Goal: Transaction & Acquisition: Purchase product/service

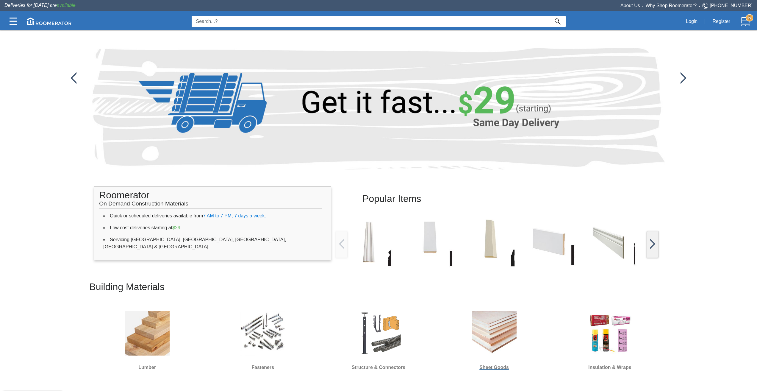
click at [500, 324] on img at bounding box center [494, 333] width 45 height 45
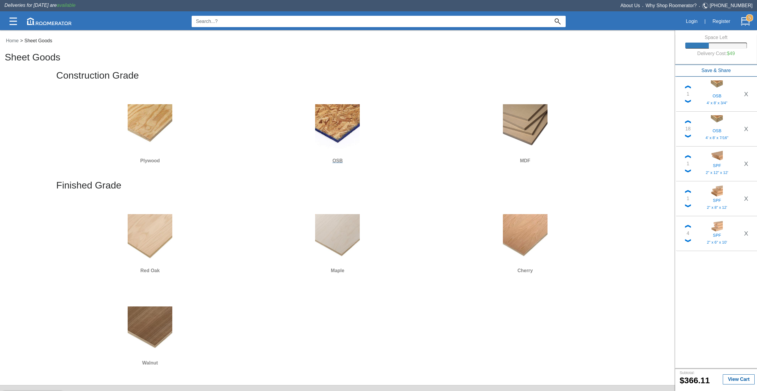
click at [336, 121] on img at bounding box center [337, 126] width 45 height 45
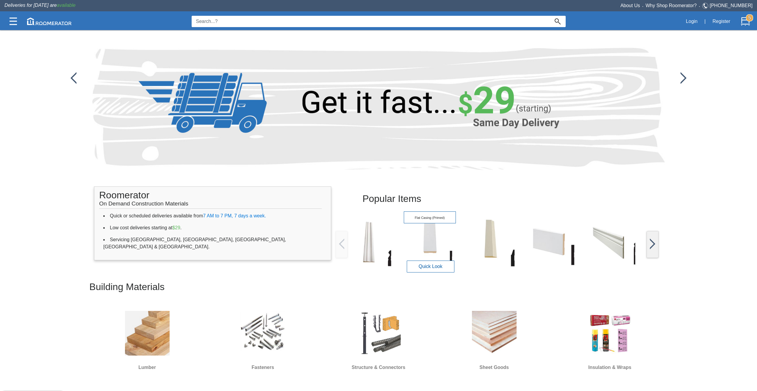
click at [444, 244] on img at bounding box center [430, 242] width 52 height 52
click at [437, 261] on button "Quick Look" at bounding box center [431, 266] width 48 height 12
click at [268, 19] on input at bounding box center [371, 21] width 358 height 11
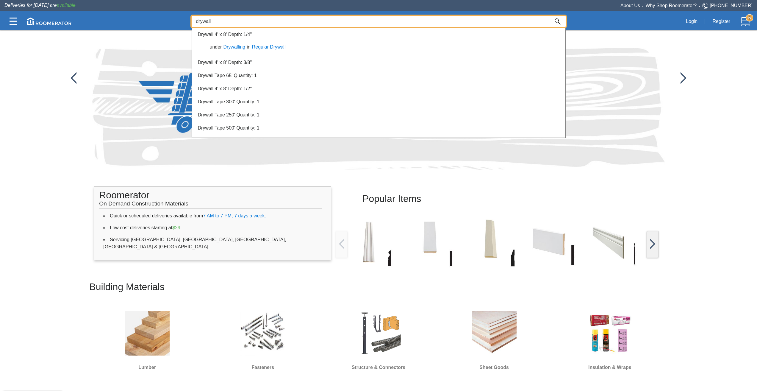
type input "drywall"
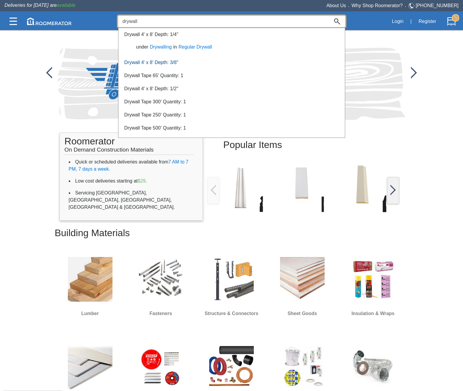
click at [162, 60] on link "Drywall 4' x 8' Depth: 3/8"" at bounding box center [151, 62] width 54 height 5
